Goal: Information Seeking & Learning: Learn about a topic

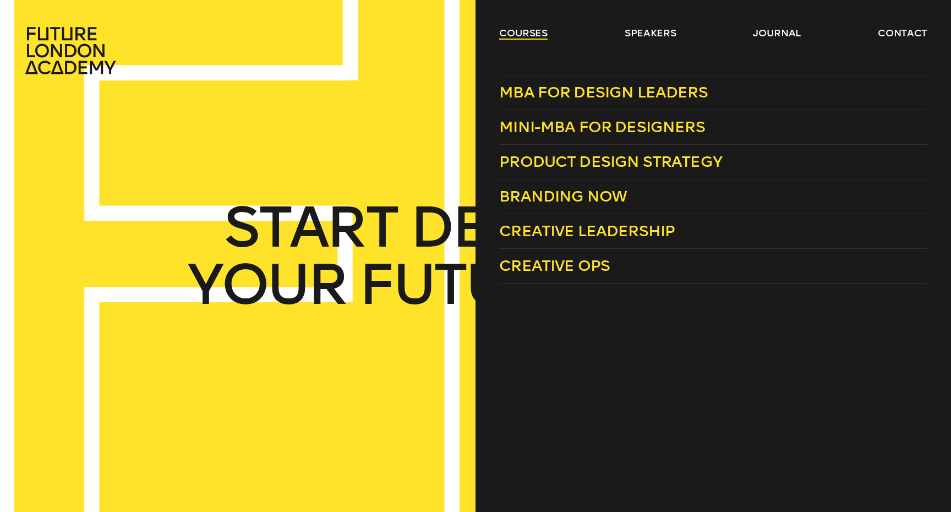
click at [520, 35] on link "courses" at bounding box center [523, 32] width 48 height 13
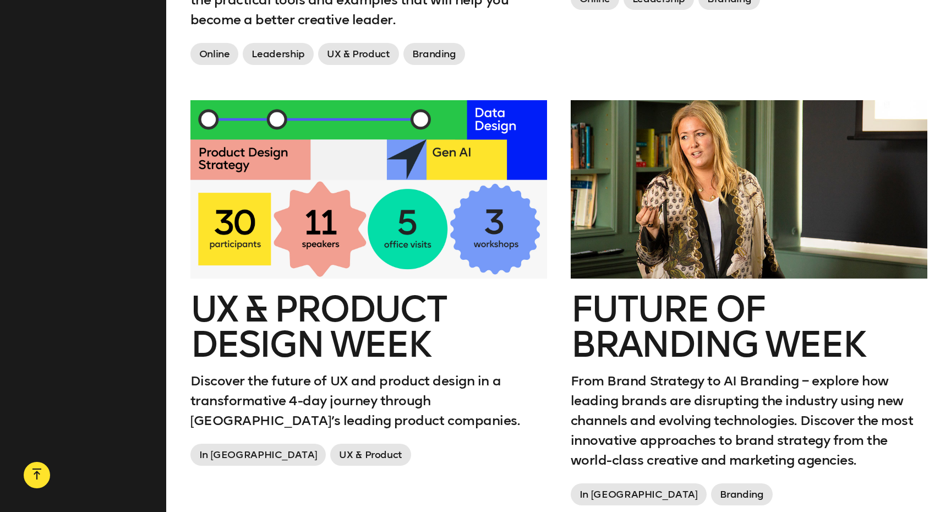
scroll to position [1708, 0]
click at [352, 331] on h2 "UX & Product Design Week" at bounding box center [368, 327] width 357 height 70
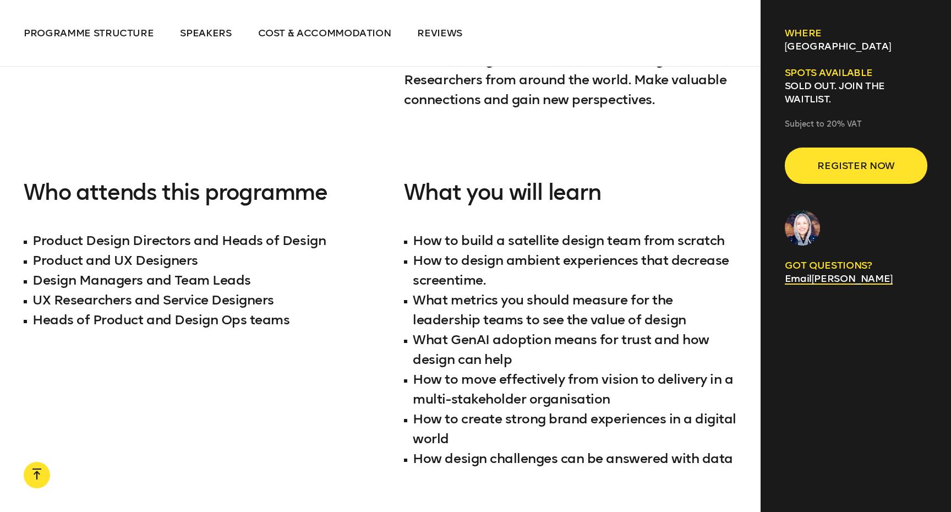
scroll to position [1092, 0]
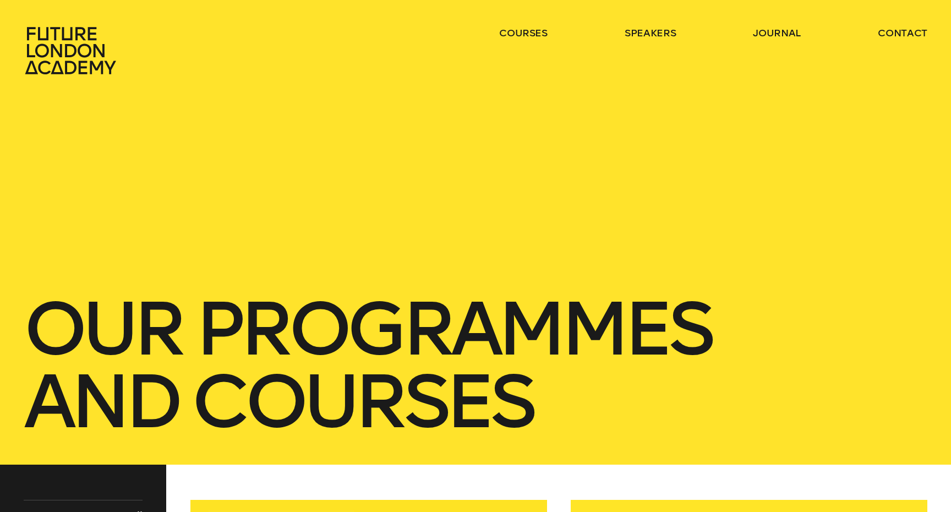
scroll to position [-1, 0]
click at [84, 46] on icon at bounding box center [70, 50] width 91 height 47
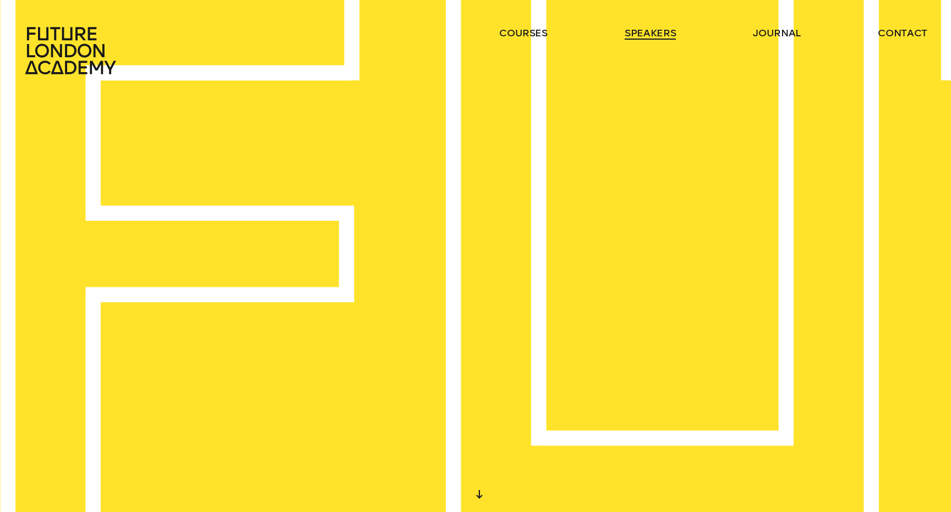
click at [663, 31] on link "speakers" at bounding box center [650, 32] width 51 height 13
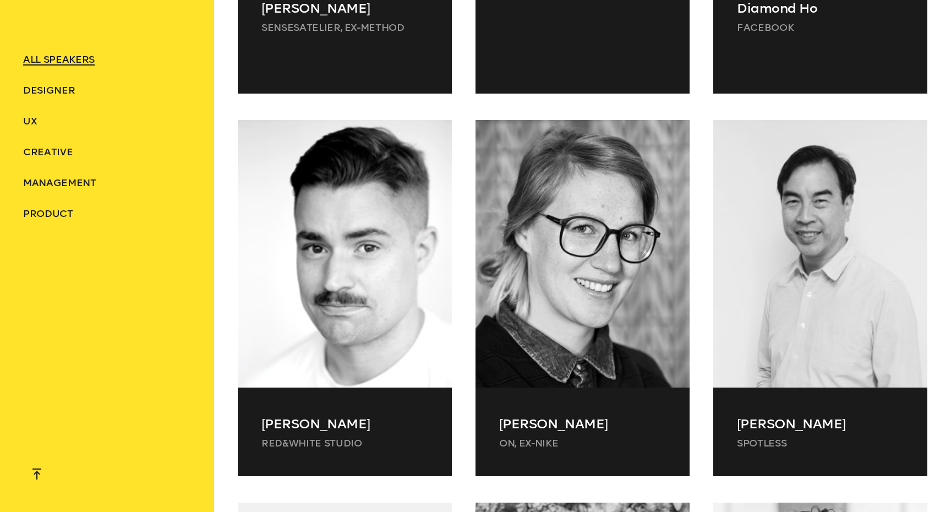
scroll to position [2755, 0]
